Goal: Navigation & Orientation: Find specific page/section

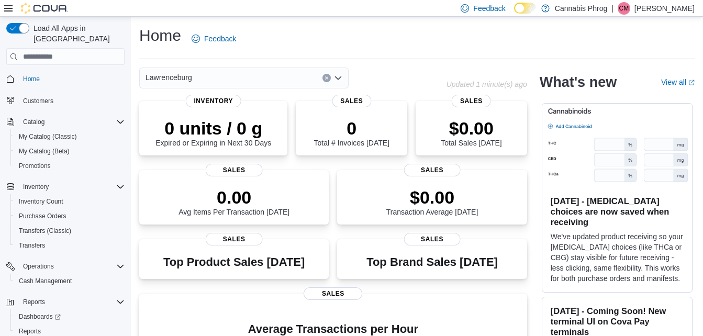
click at [342, 81] on icon "Open list of options" at bounding box center [338, 78] width 8 height 8
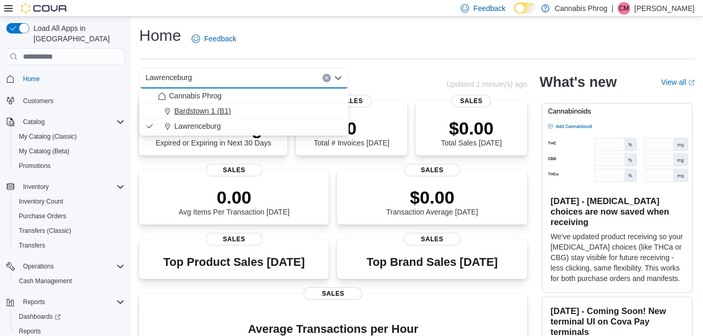
click at [211, 112] on span "Bardstown 1 (B1)" at bounding box center [202, 111] width 57 height 10
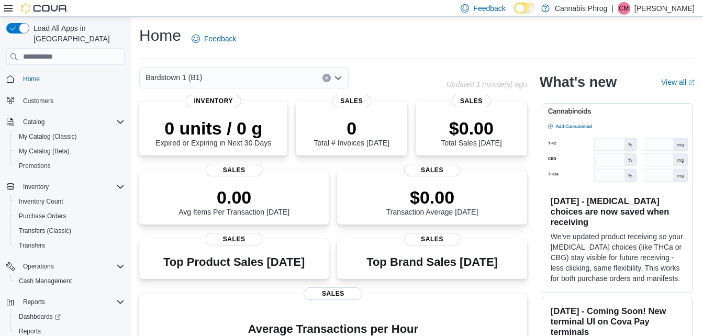
click at [341, 82] on icon "Open list of options" at bounding box center [338, 78] width 8 height 8
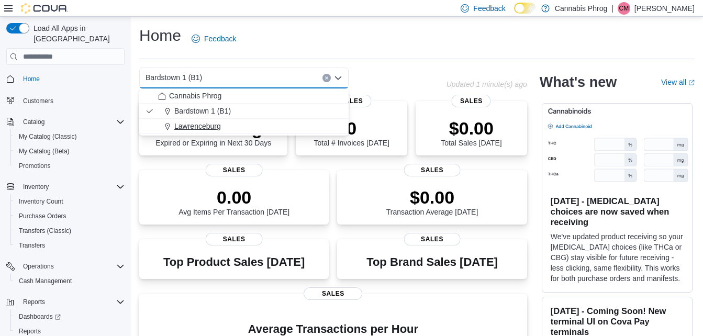
click at [188, 123] on span "Lawrenceburg" at bounding box center [197, 126] width 47 height 10
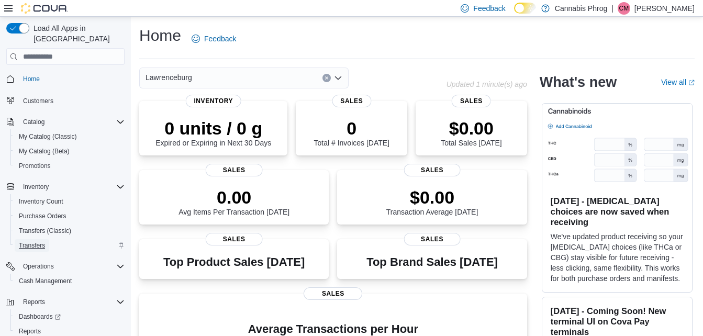
click at [40, 241] on span "Transfers" at bounding box center [32, 245] width 26 height 8
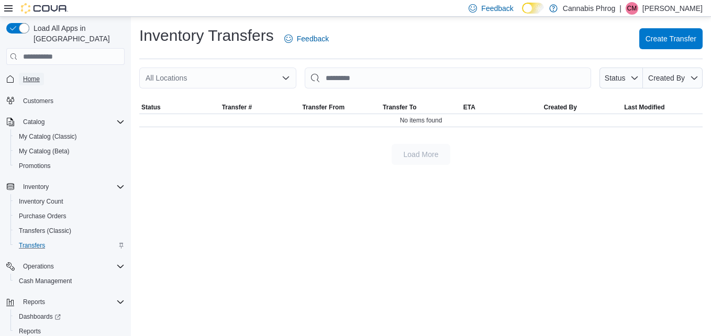
click at [32, 75] on span "Home" at bounding box center [31, 79] width 17 height 8
